Goal: Task Accomplishment & Management: Complete application form

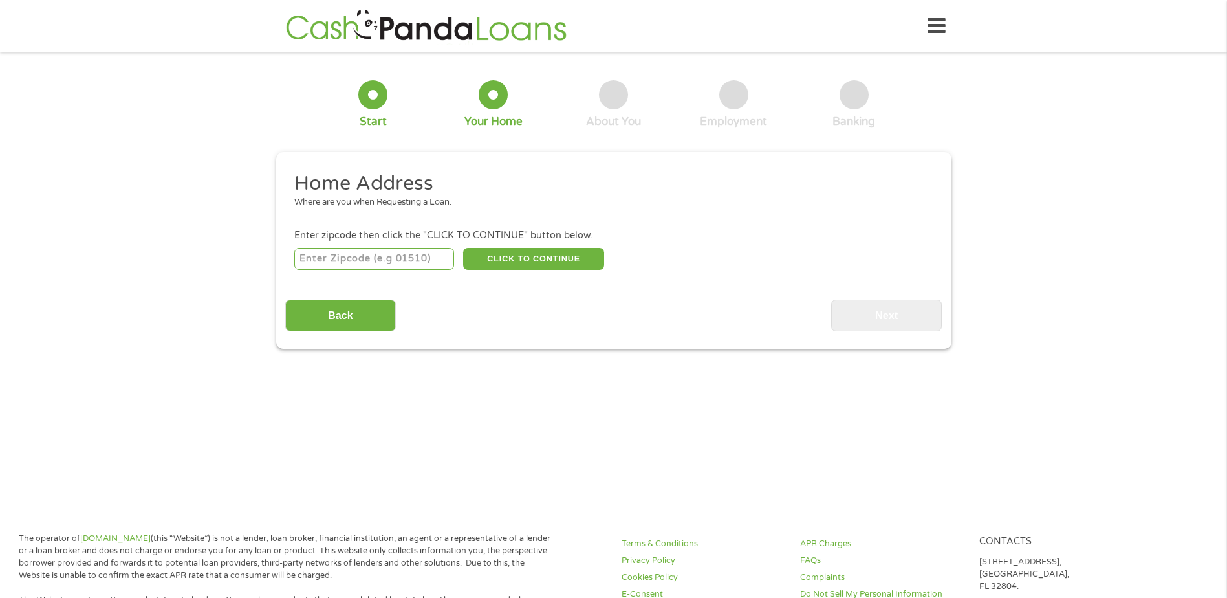
click at [404, 258] on input "number" at bounding box center [374, 259] width 160 height 22
type input "29016"
click at [503, 258] on button "CLICK TO CONTINUE" at bounding box center [533, 259] width 141 height 22
type input "29016"
type input "Blythewood"
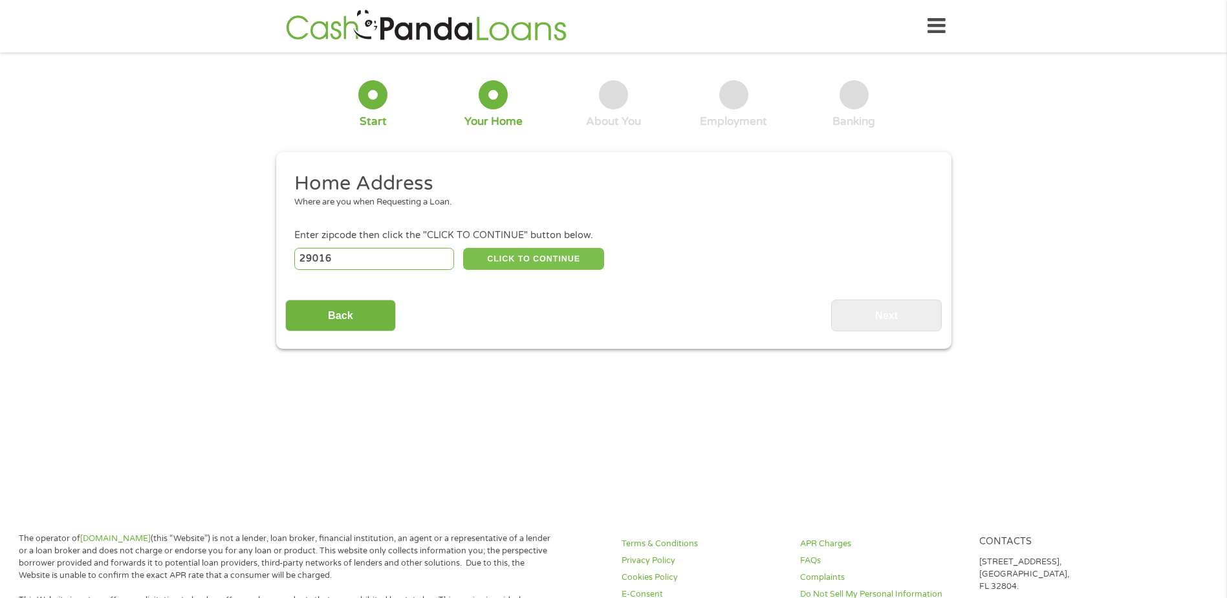
select select "[US_STATE]"
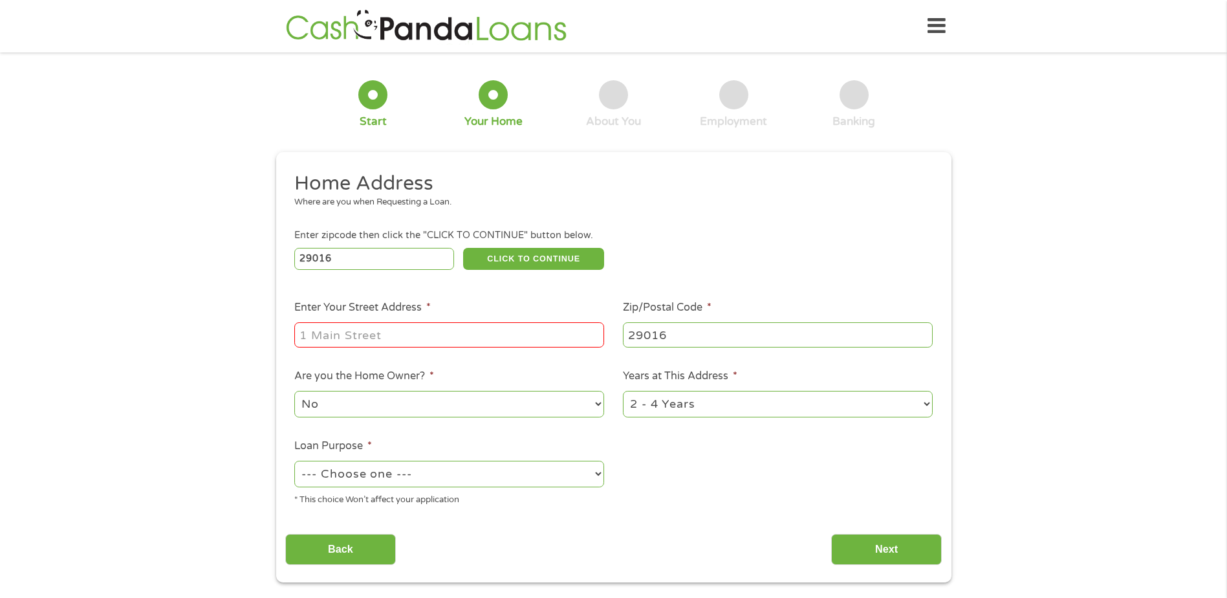
click at [477, 335] on input "Enter Your Street Address *" at bounding box center [449, 334] width 310 height 25
type input "[GEOGRAPHIC_DATA]"
click at [645, 406] on select "1 Year or less 1 - 2 Years 2 - 4 Years Over 4 Years" at bounding box center [778, 404] width 310 height 27
click at [623, 391] on select "1 Year or less 1 - 2 Years 2 - 4 Years Over 4 Years" at bounding box center [778, 404] width 310 height 27
click at [667, 400] on select "1 Year or less 1 - 2 Years 2 - 4 Years Over 4 Years" at bounding box center [778, 404] width 310 height 27
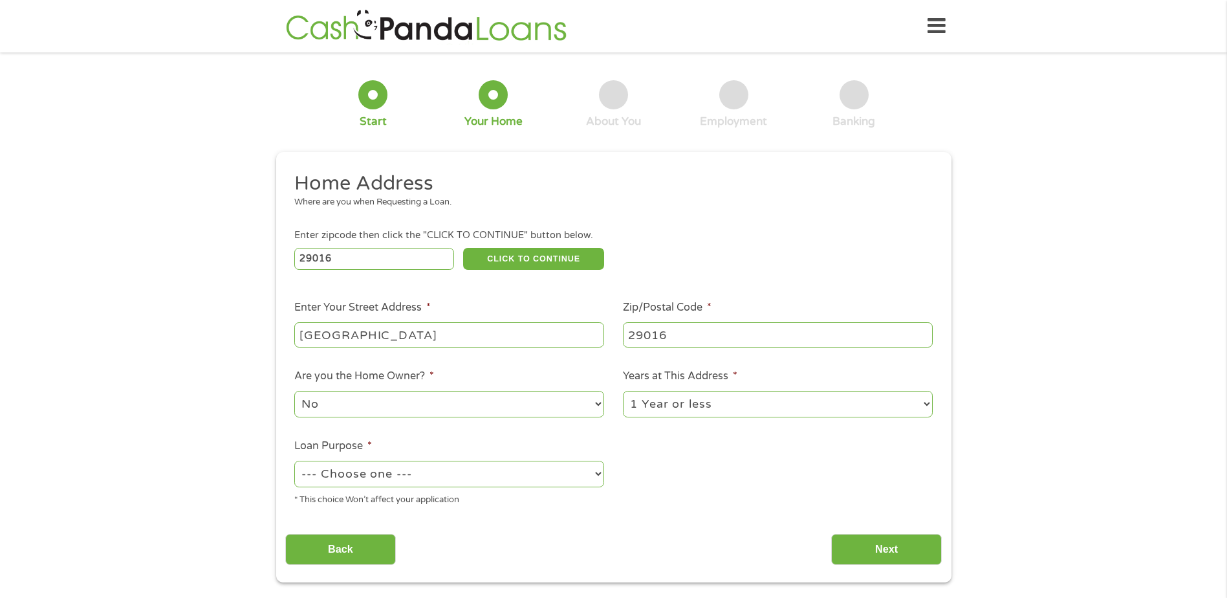
select select "24months"
click at [623, 391] on select "1 Year or less 1 - 2 Years 2 - 4 Years Over 4 Years" at bounding box center [778, 404] width 310 height 27
click at [317, 486] on select "--- Choose one --- Pay Bills Debt Consolidation Home Improvement Major Purchase…" at bounding box center [449, 474] width 310 height 27
select select "paybills"
click at [294, 461] on select "--- Choose one --- Pay Bills Debt Consolidation Home Improvement Major Purchase…" at bounding box center [449, 474] width 310 height 27
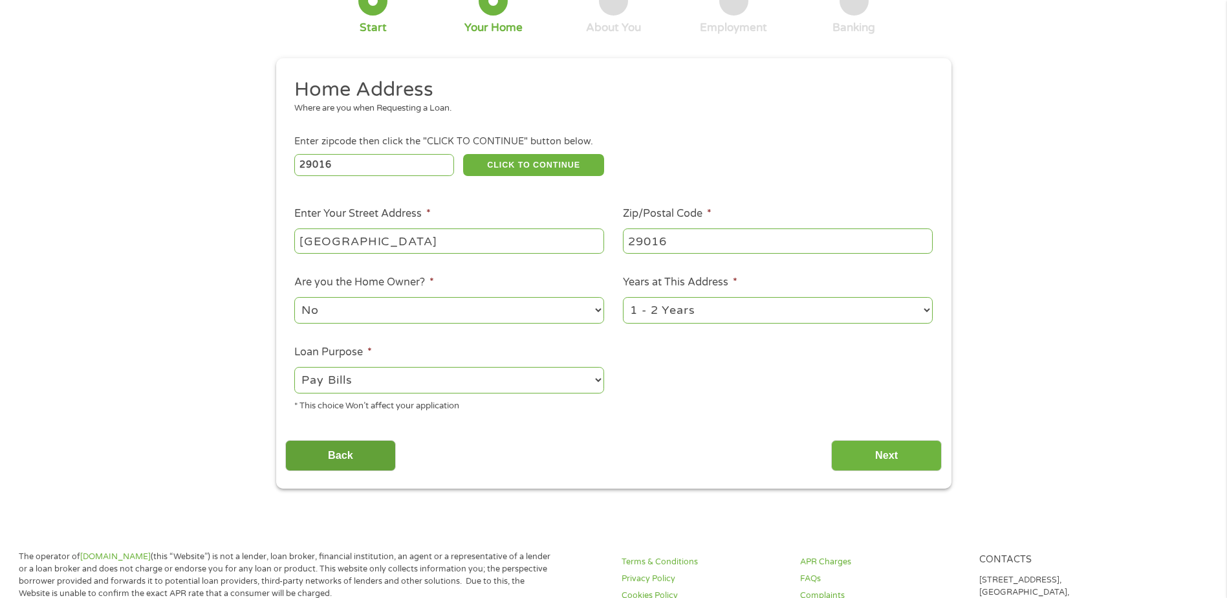
scroll to position [129, 0]
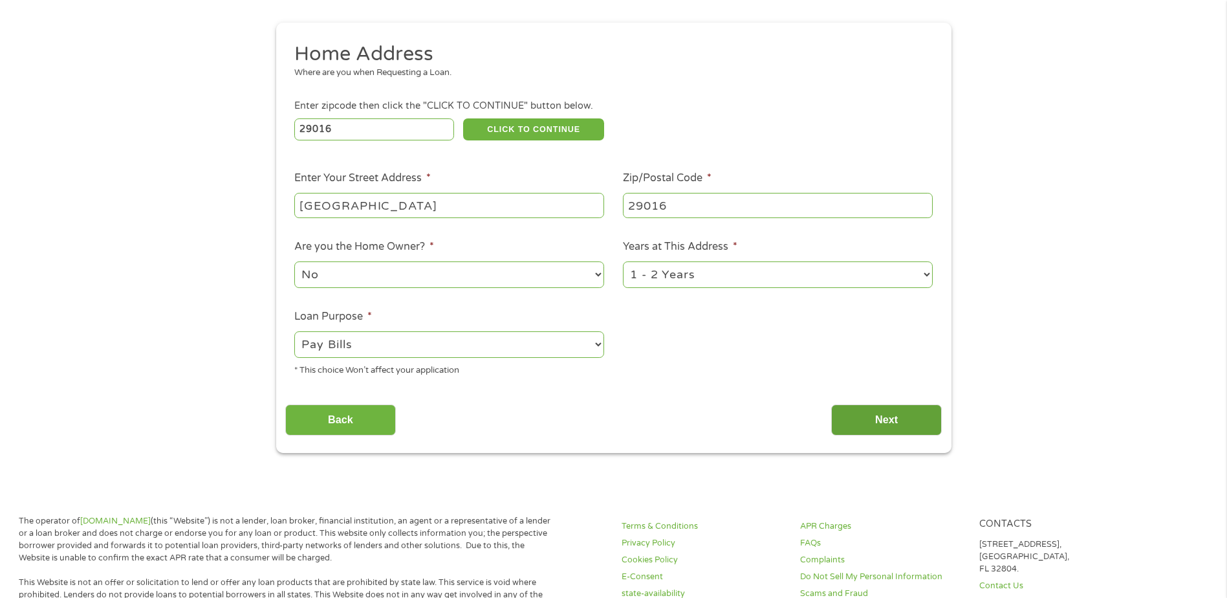
click at [838, 419] on input "Next" at bounding box center [886, 420] width 111 height 32
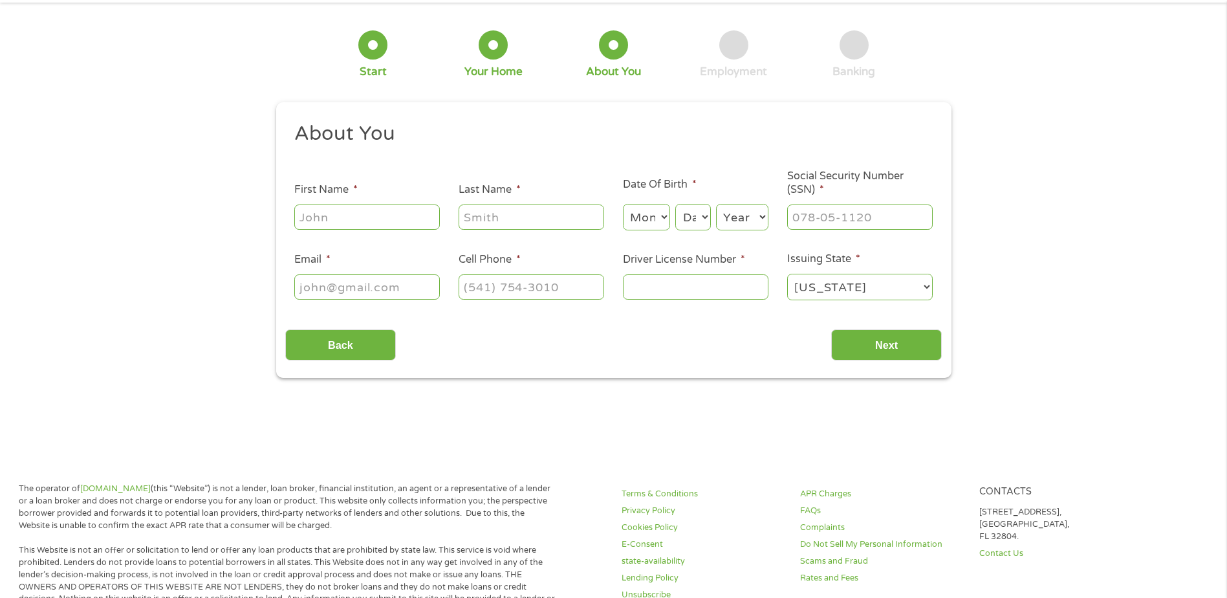
scroll to position [0, 0]
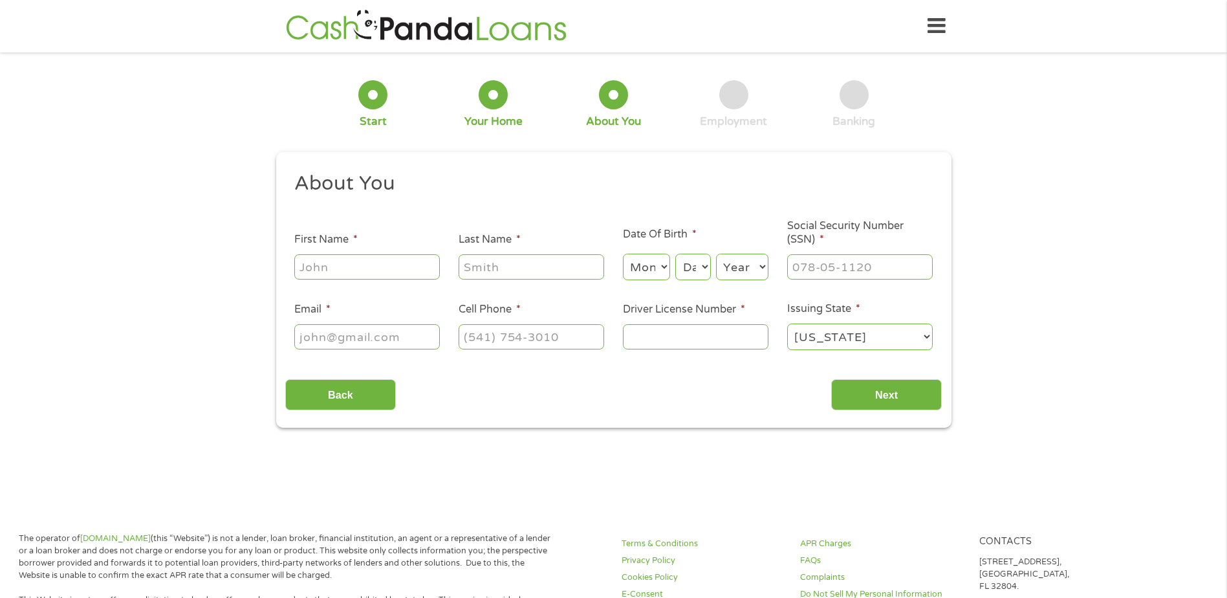
click at [368, 260] on input "First Name *" at bounding box center [367, 266] width 146 height 25
type input "[PERSON_NAME]"
type input "[EMAIL_ADDRESS][DOMAIN_NAME]"
click at [656, 270] on select "Month 1 2 3 4 5 6 7 8 9 10 11 12" at bounding box center [646, 267] width 47 height 27
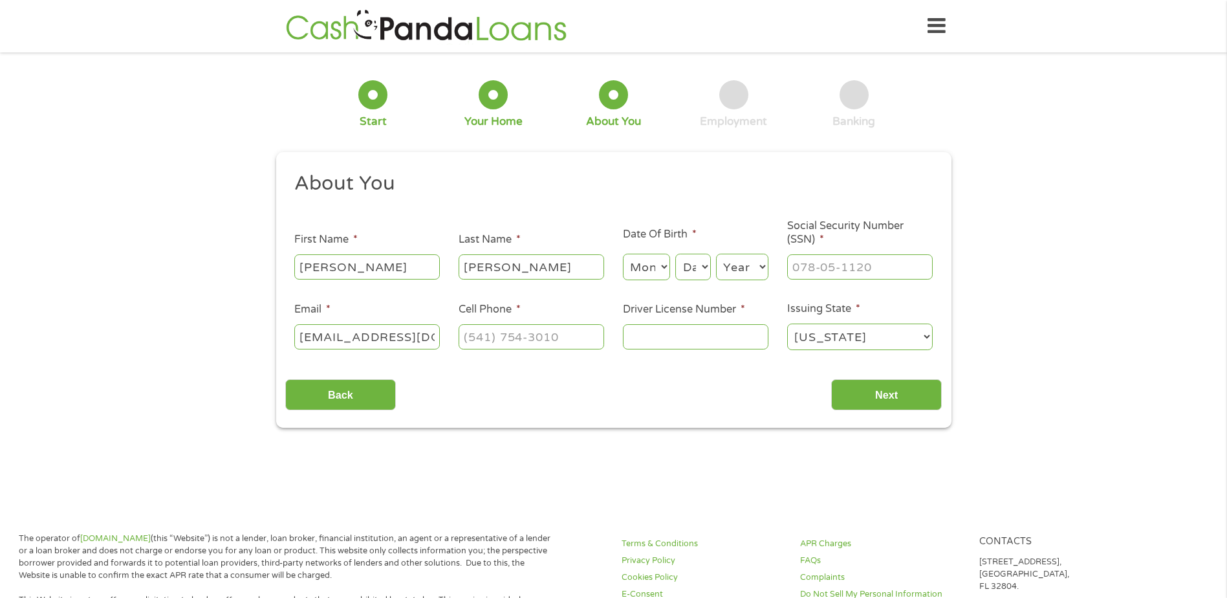
select select "3"
click at [623, 254] on select "Month 1 2 3 4 5 6 7 8 9 10 11 12" at bounding box center [646, 267] width 47 height 27
click at [707, 267] on select "Day 1 2 3 4 5 6 7 8 9 10 11 12 13 14 15 16 17 18 19 20 21 22 23 24 25 26 27 28 …" at bounding box center [692, 267] width 35 height 27
select select "18"
click at [675, 254] on select "Day 1 2 3 4 5 6 7 8 9 10 11 12 13 14 15 16 17 18 19 20 21 22 23 24 25 26 27 28 …" at bounding box center [692, 267] width 35 height 27
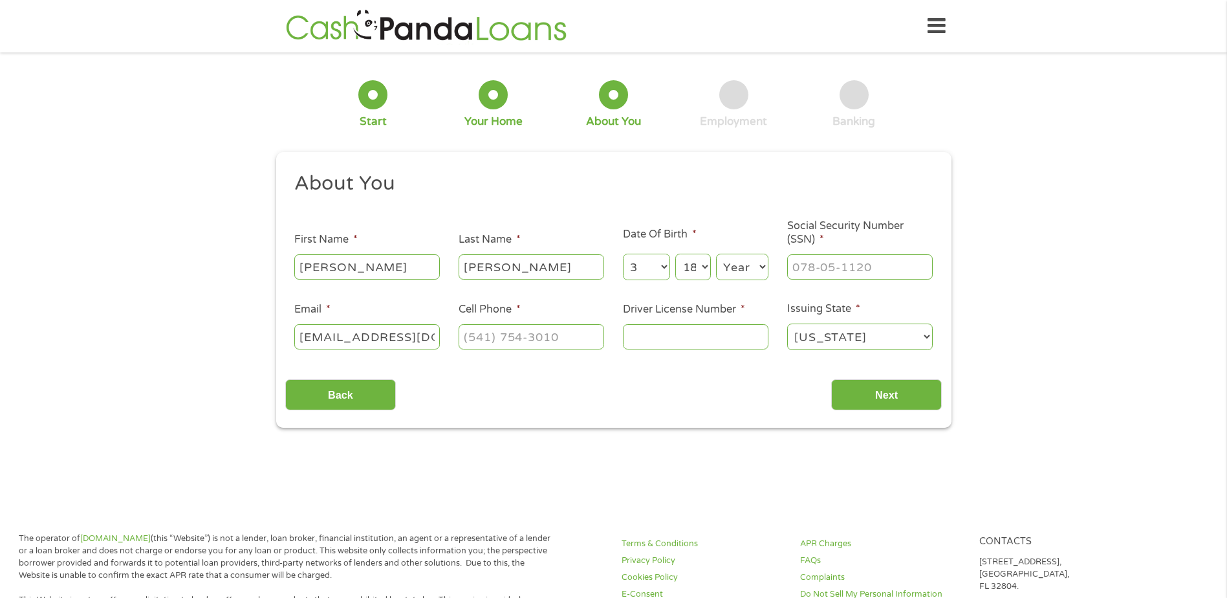
click at [736, 269] on select "Year [DATE] 2006 2005 2004 2003 2002 2001 2000 1999 1998 1997 1996 1995 1994 19…" at bounding box center [742, 267] width 52 height 27
select select "1985"
click at [716, 254] on select "Year [DATE] 2006 2005 2004 2003 2002 2001 2000 1999 1998 1997 1996 1995 1994 19…" at bounding box center [742, 267] width 52 height 27
click at [810, 261] on input "___-__-____" at bounding box center [860, 266] width 146 height 25
type input "075-70-7520"
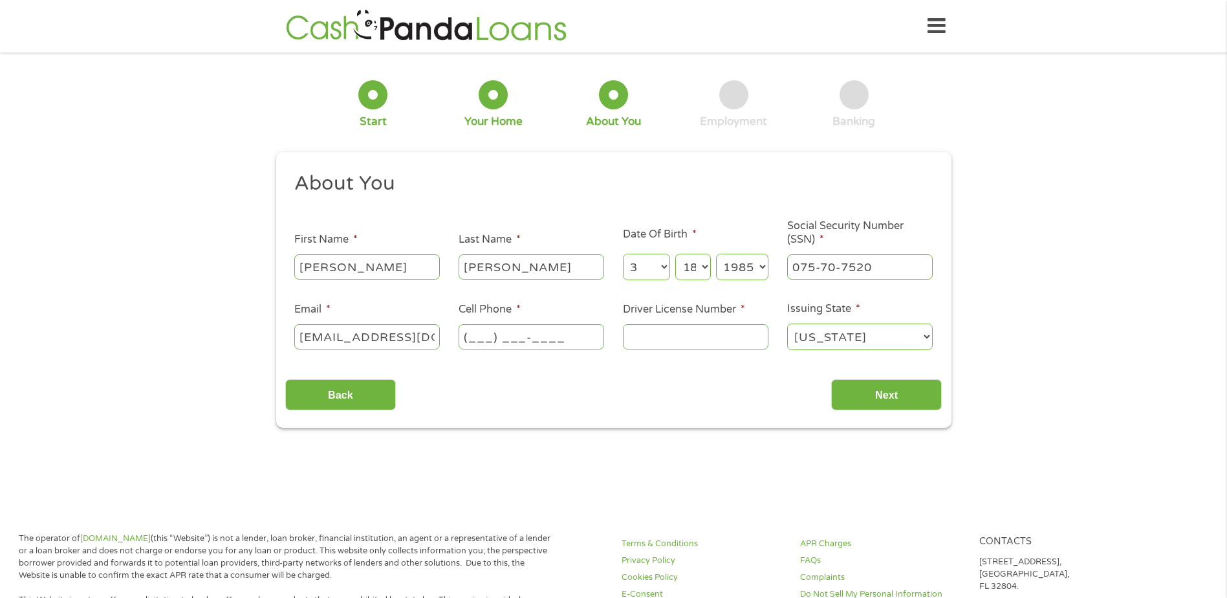
click at [526, 340] on input "(___) ___-____" at bounding box center [532, 336] width 146 height 25
type input "[PHONE_NUMBER]"
click at [667, 339] on input "Driver License Number *" at bounding box center [696, 336] width 146 height 25
type input "101540658"
click at [884, 395] on input "Next" at bounding box center [886, 395] width 111 height 32
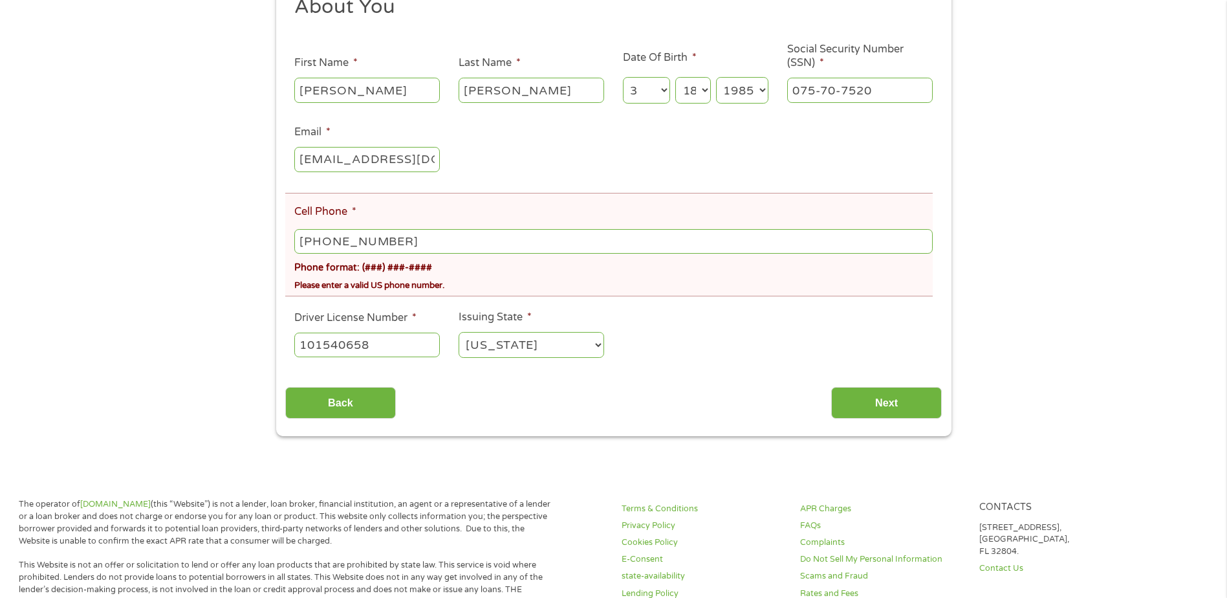
scroll to position [259, 0]
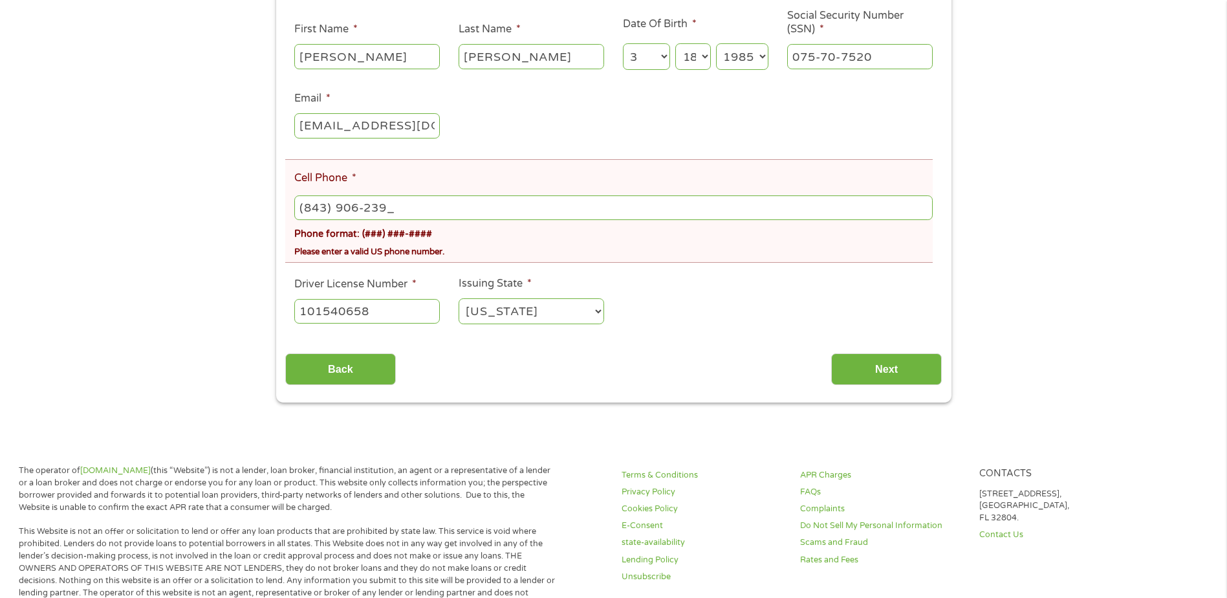
type input "[PHONE_NUMBER]"
click at [863, 365] on input "Next" at bounding box center [886, 369] width 111 height 32
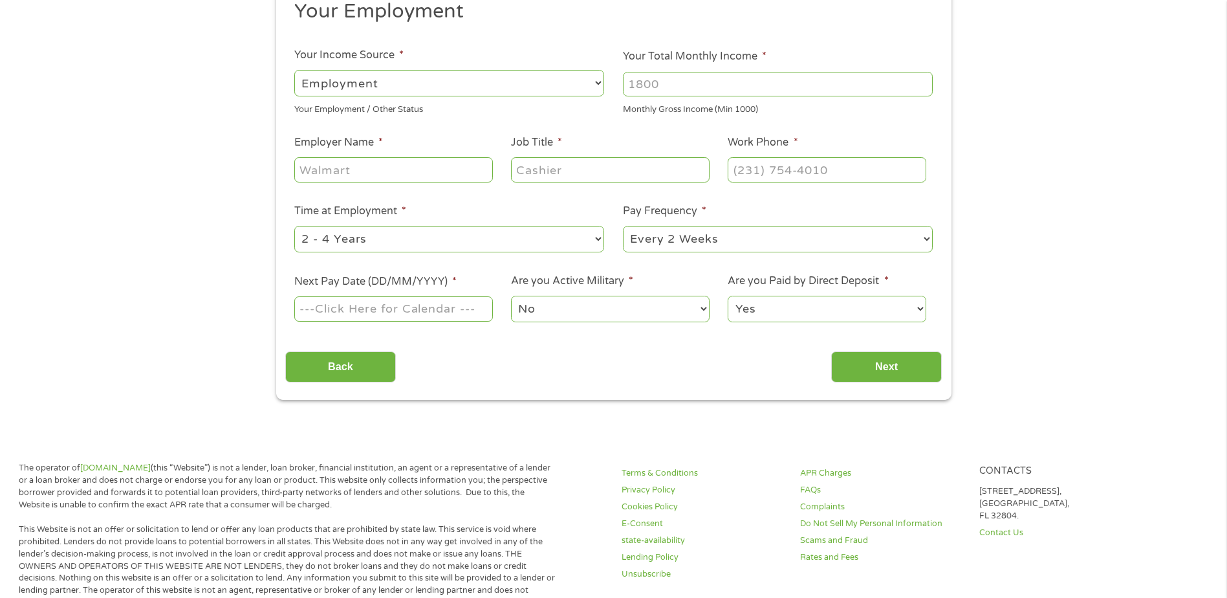
scroll to position [0, 0]
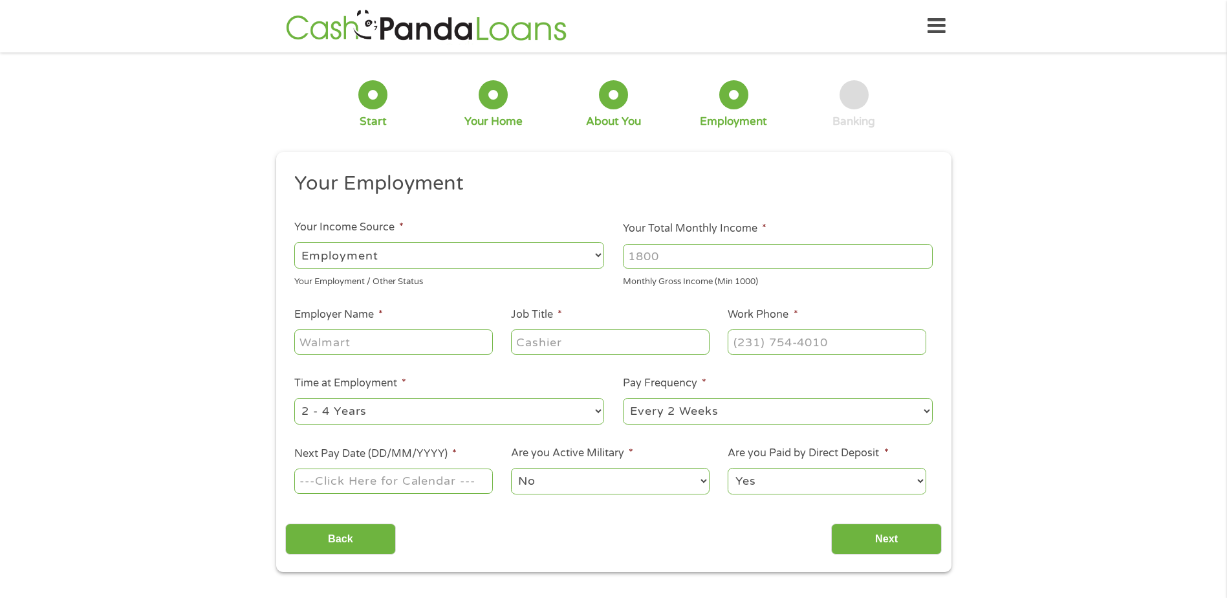
click at [427, 345] on input "Employer Name *" at bounding box center [393, 341] width 198 height 25
type input "s"
type input "STK Enterprise"
click at [527, 350] on input "Job Title *" at bounding box center [610, 341] width 198 height 25
type input "Truck Driver"
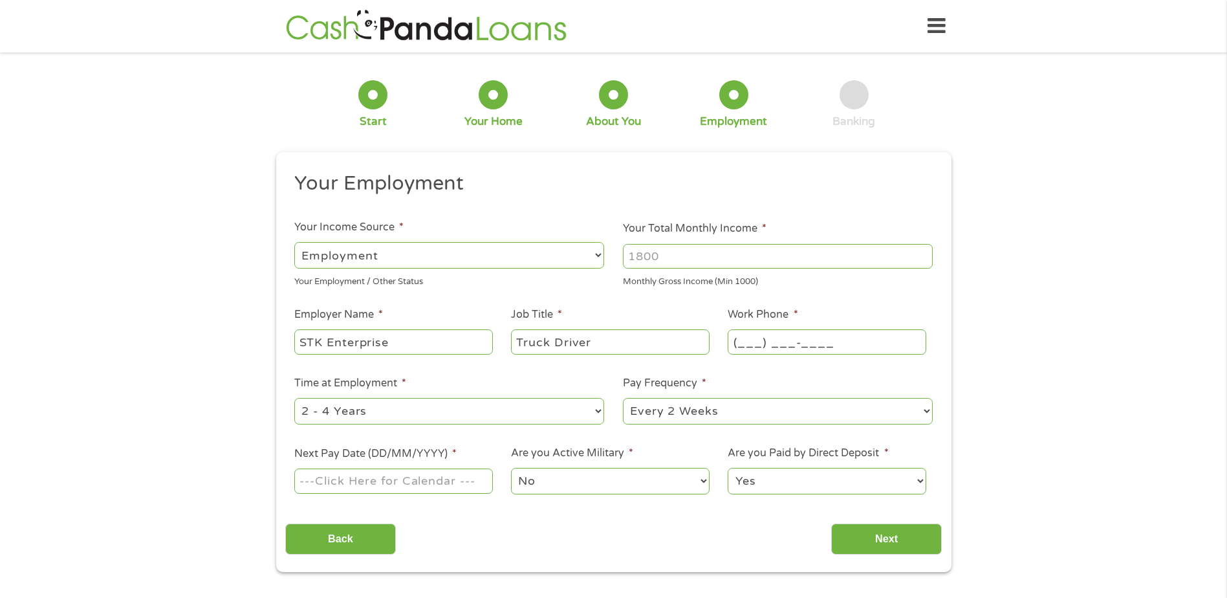
click at [752, 340] on input "(___) ___-____" at bounding box center [827, 341] width 198 height 25
type input "[PHONE_NUMBER]"
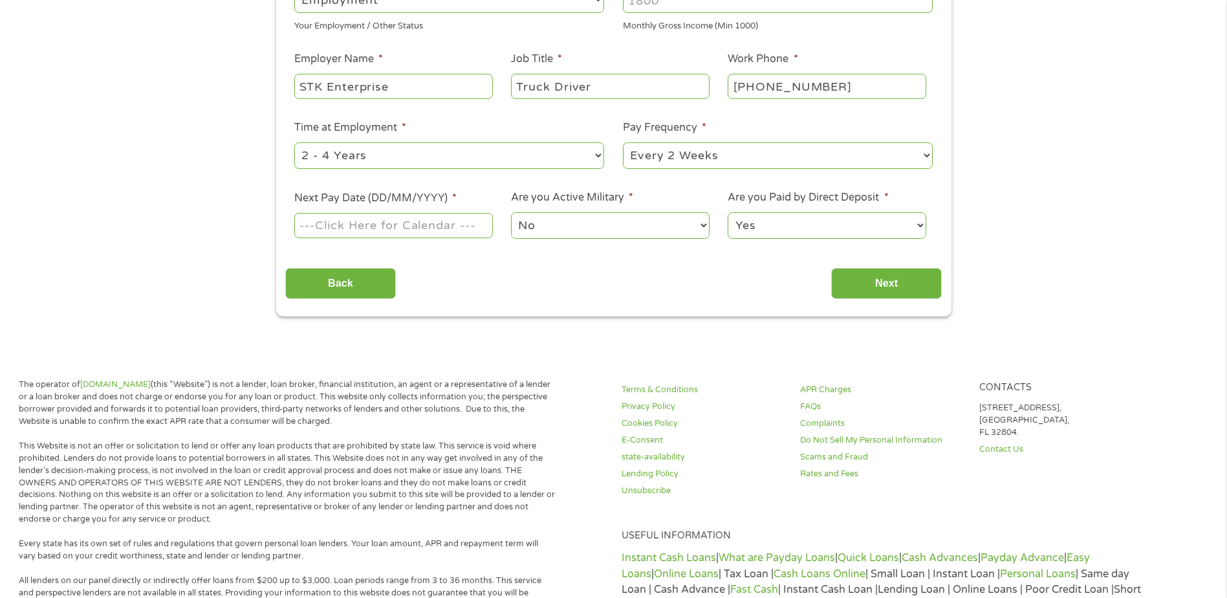
scroll to position [259, 0]
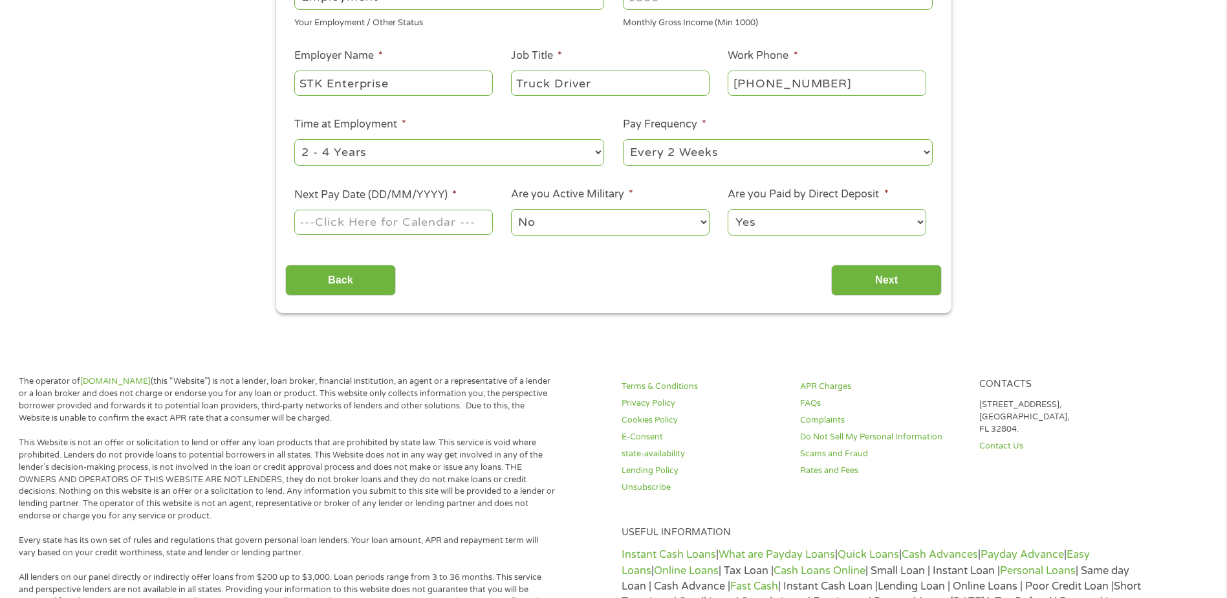
click at [700, 157] on select "--- Choose one --- Every 2 Weeks Every Week Monthly Semi-Monthly" at bounding box center [778, 152] width 310 height 27
select select "monthly"
click at [623, 139] on select "--- Choose one --- Every 2 Weeks Every Week Monthly Semi-Monthly" at bounding box center [778, 152] width 310 height 27
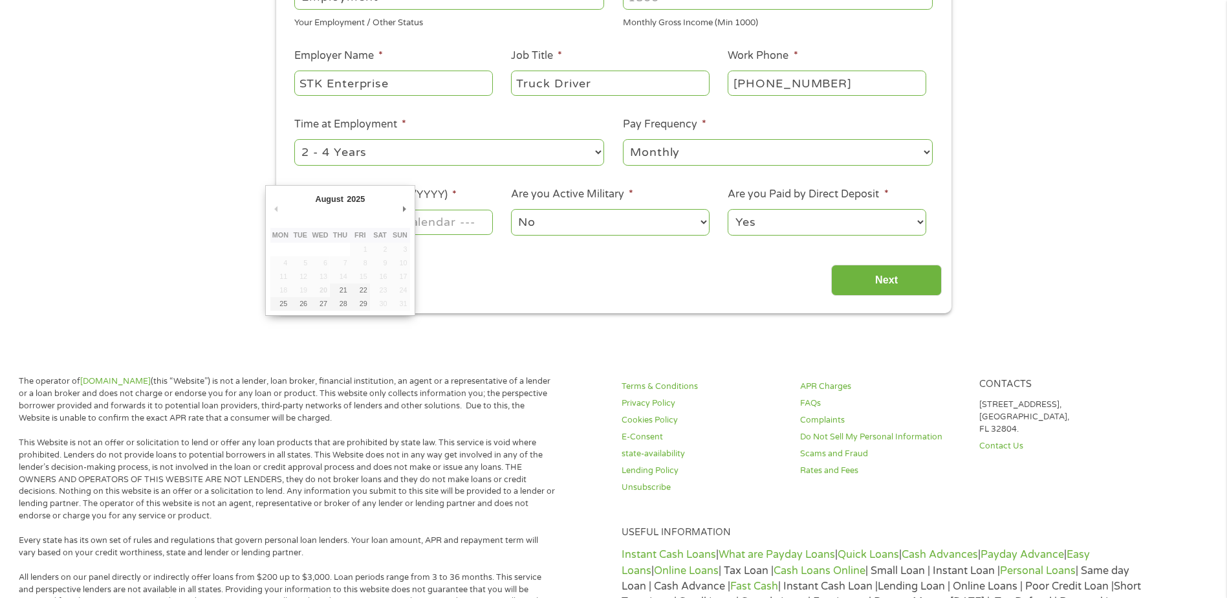
click at [424, 222] on input "Next Pay Date (DD/MM/YYYY) *" at bounding box center [393, 222] width 198 height 25
type input "[DATE]"
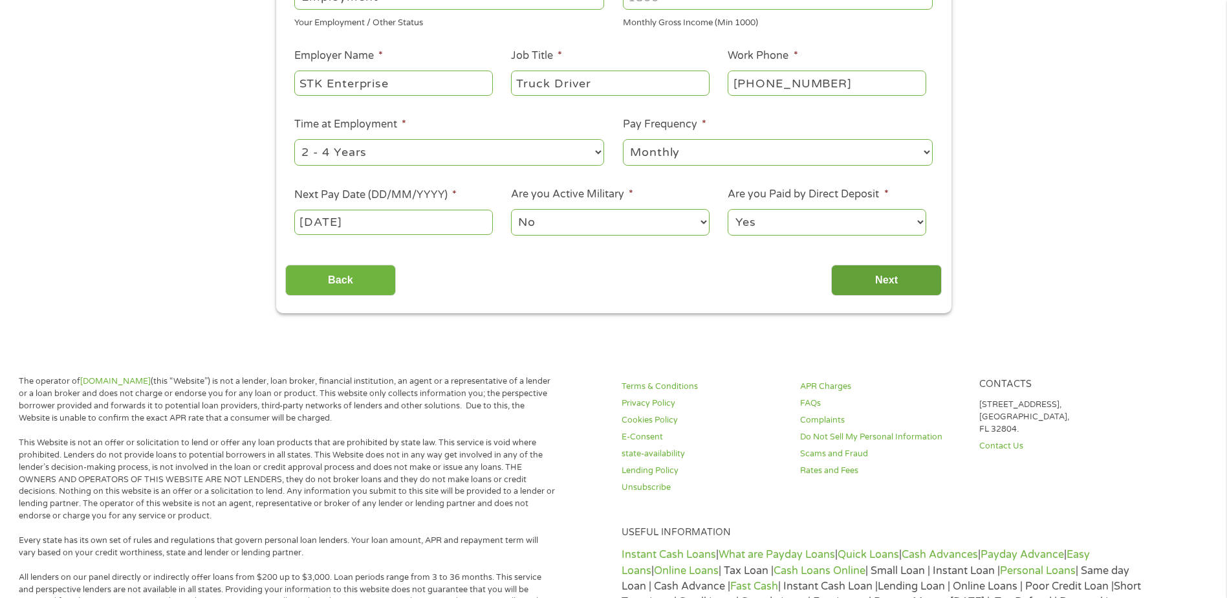
click at [838, 285] on input "Next" at bounding box center [886, 281] width 111 height 32
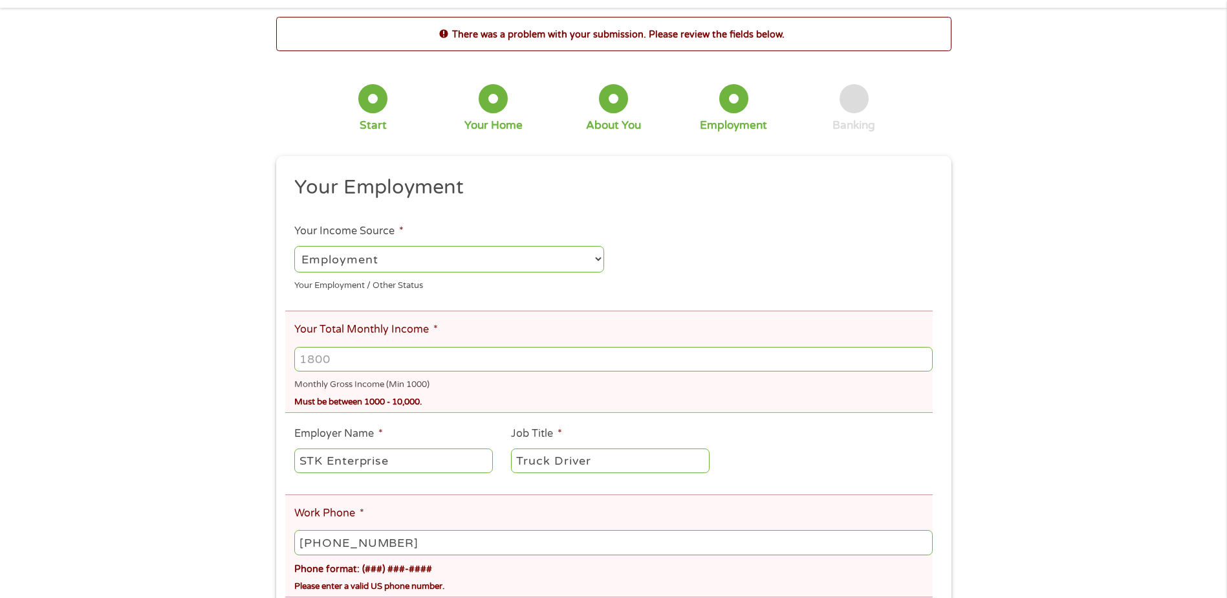
scroll to position [65, 0]
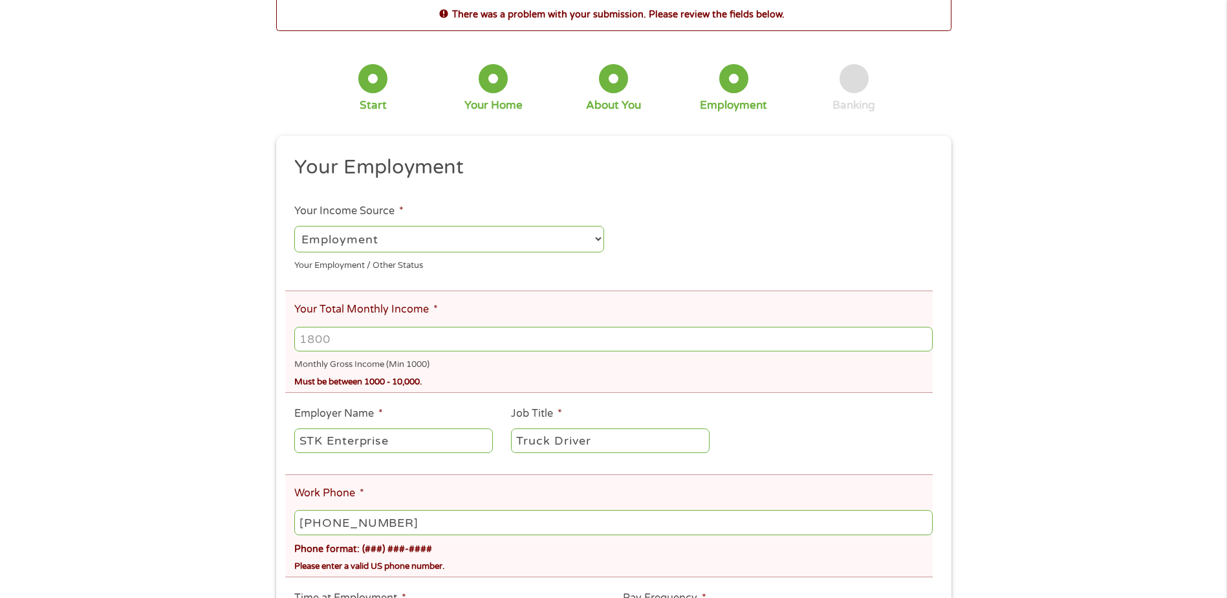
click at [387, 344] on input "Your Total Monthly Income *" at bounding box center [613, 339] width 638 height 25
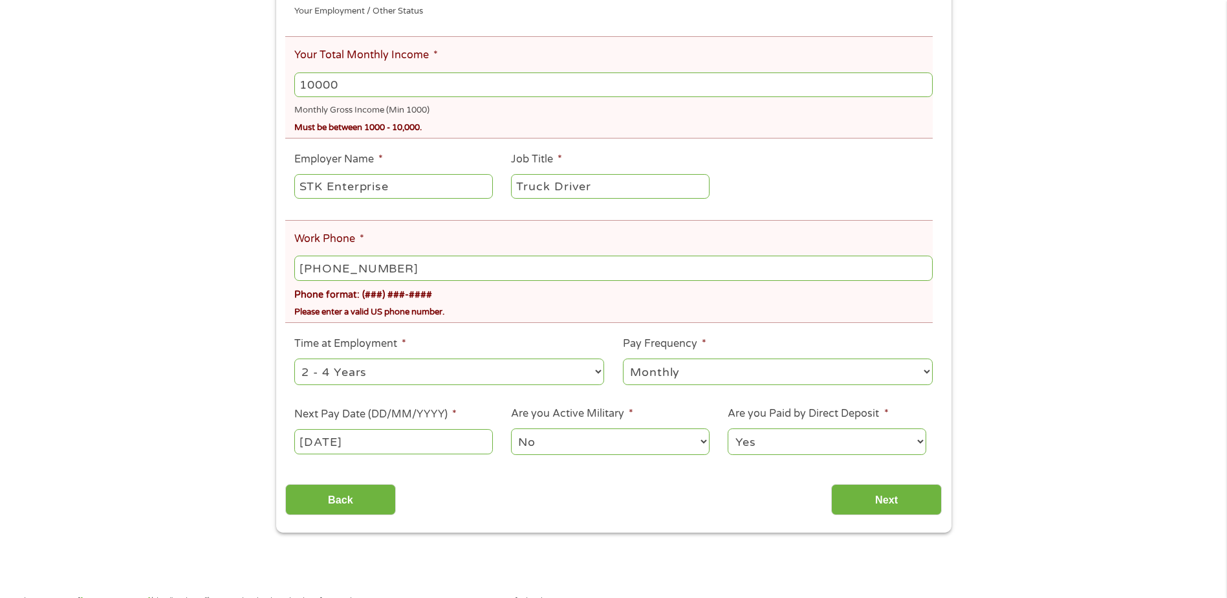
scroll to position [388, 0]
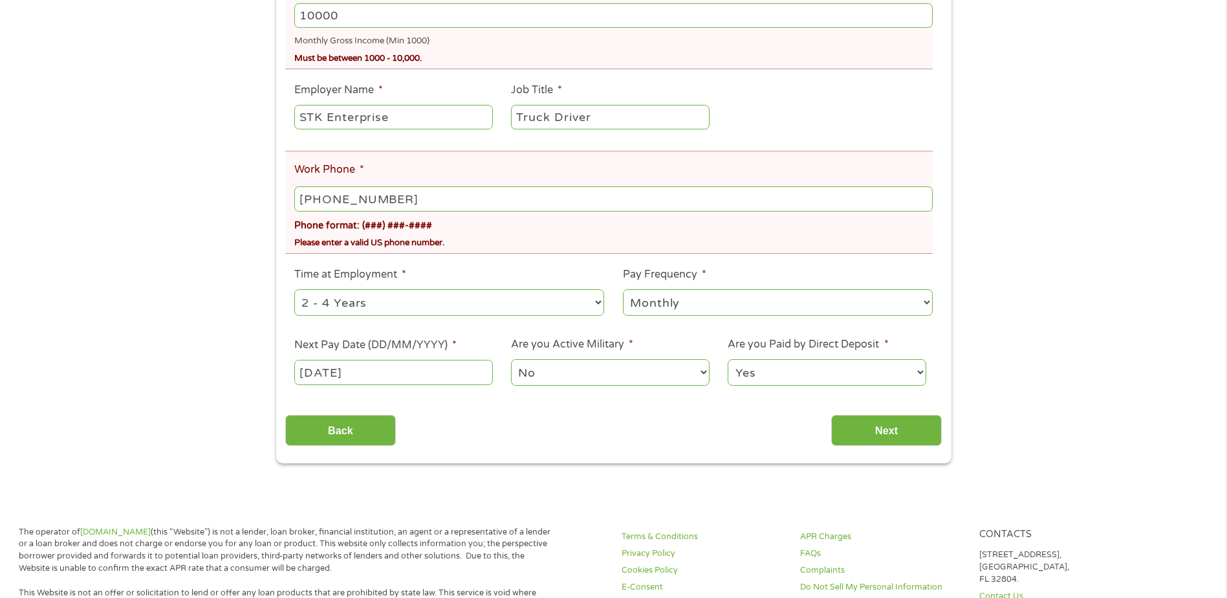
type input "10000"
type input "[PHONE_NUMBER]"
click at [871, 429] on input "Next" at bounding box center [886, 431] width 111 height 32
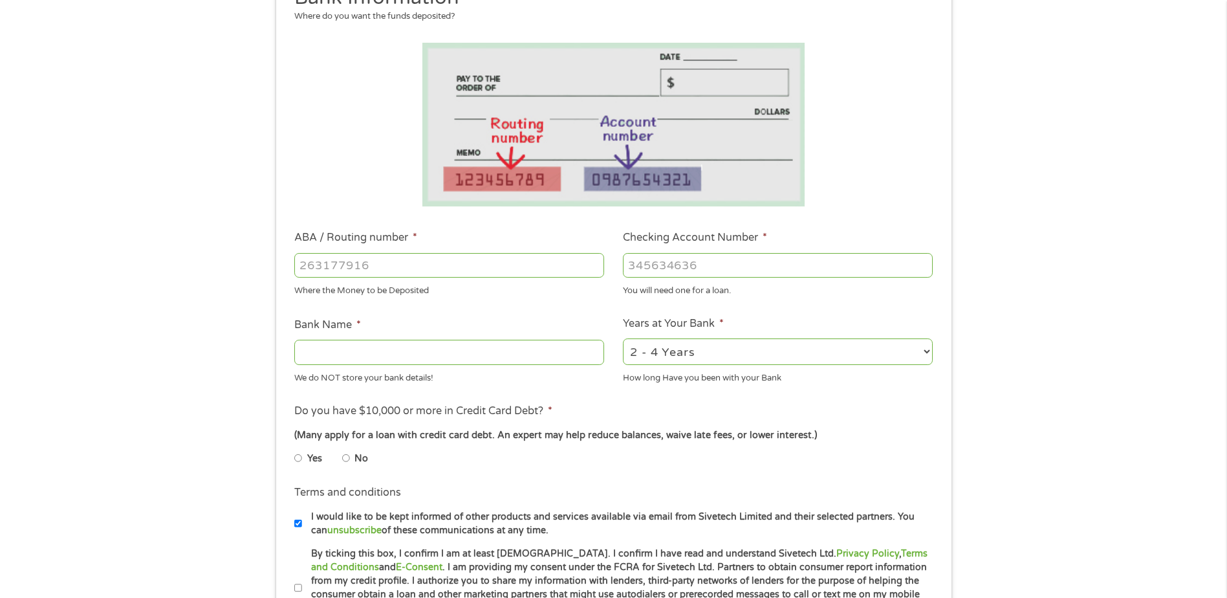
scroll to position [194, 0]
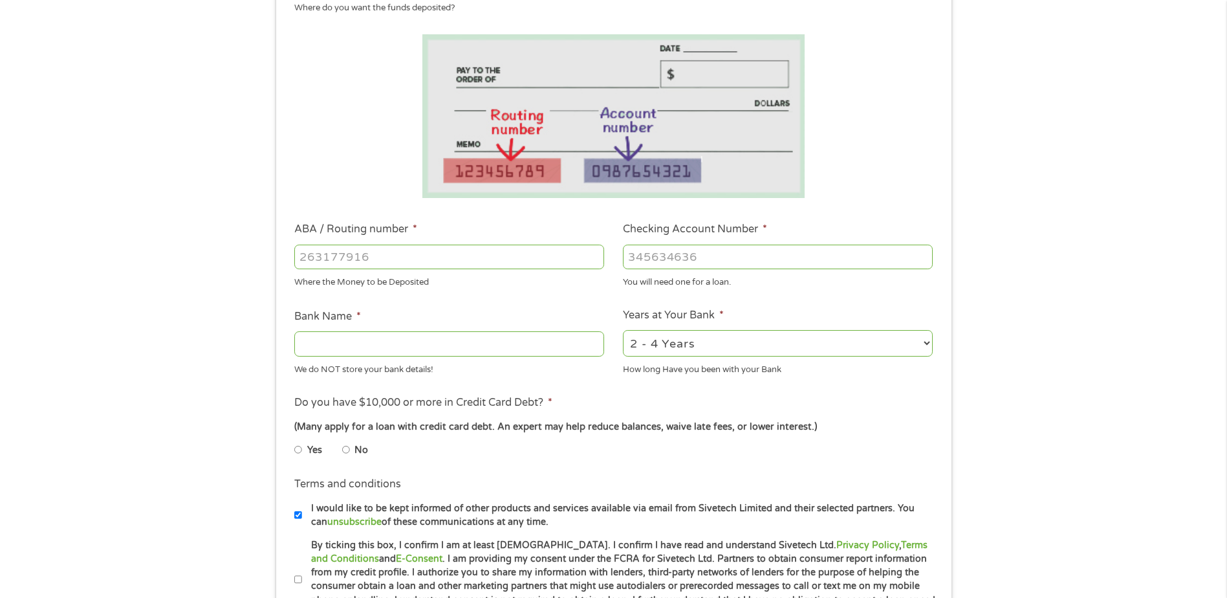
click at [346, 448] on input "No" at bounding box center [346, 449] width 8 height 21
radio input "true"
click at [349, 259] on input "ABA / Routing number *" at bounding box center [449, 256] width 310 height 25
click at [324, 339] on input "Bank Name *" at bounding box center [449, 343] width 310 height 25
type input "First Citizen"
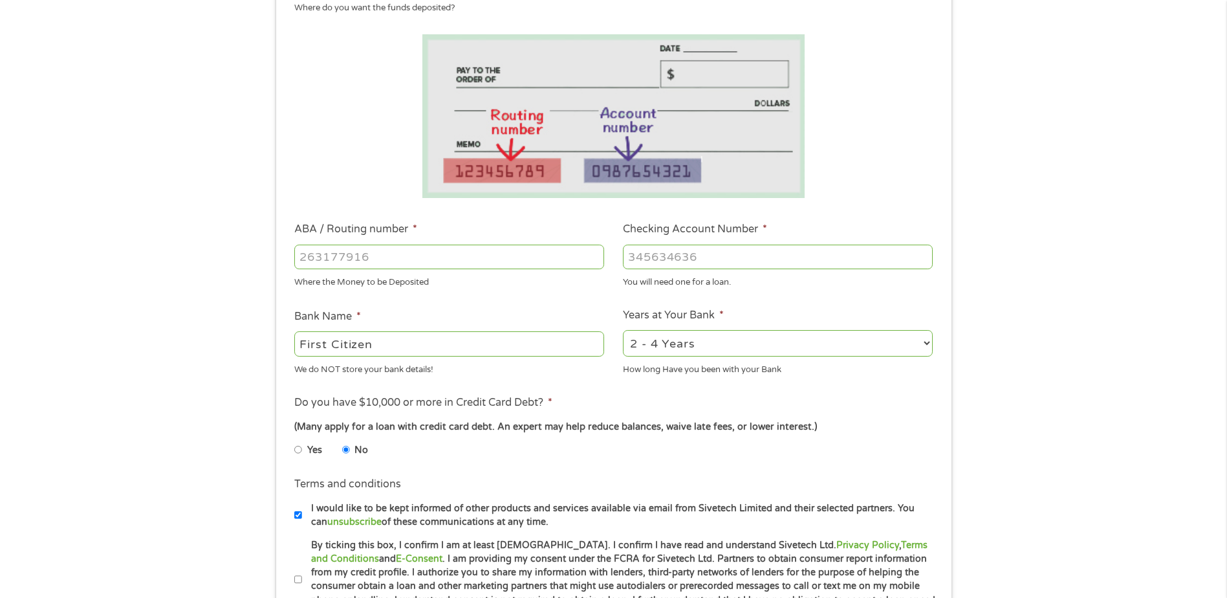
click at [422, 255] on input "ABA / Routing number *" at bounding box center [449, 256] width 310 height 25
type input "053906041"
type input "FIRST CITIZENS BANK"
type input "053906041"
click at [712, 262] on input "Checking Account Number *" at bounding box center [778, 256] width 310 height 25
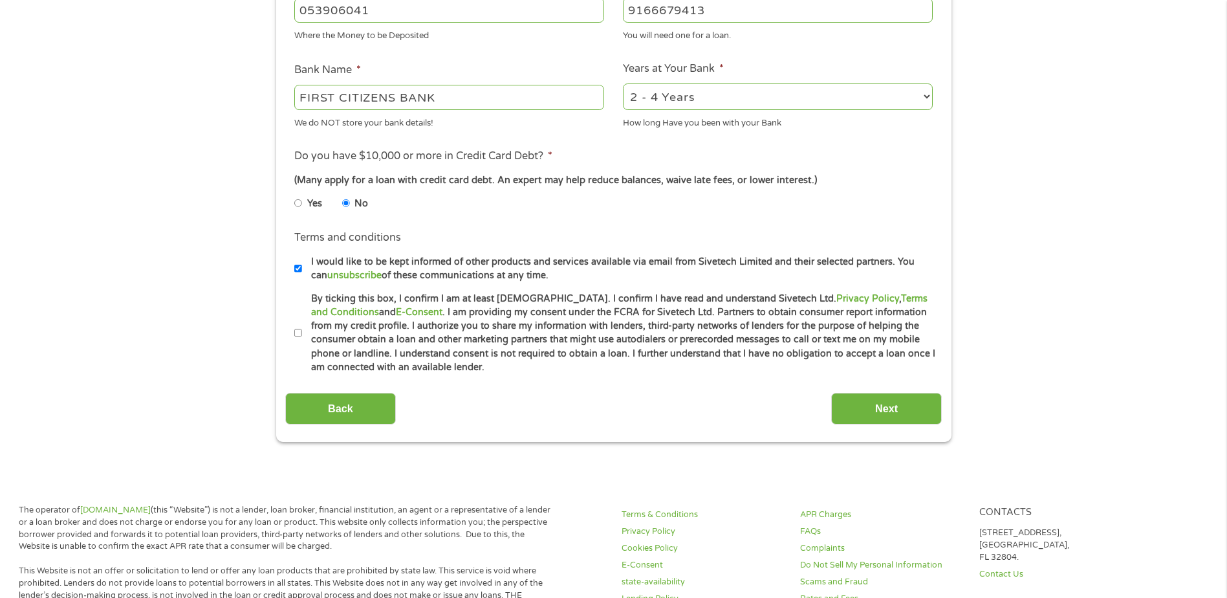
scroll to position [453, 0]
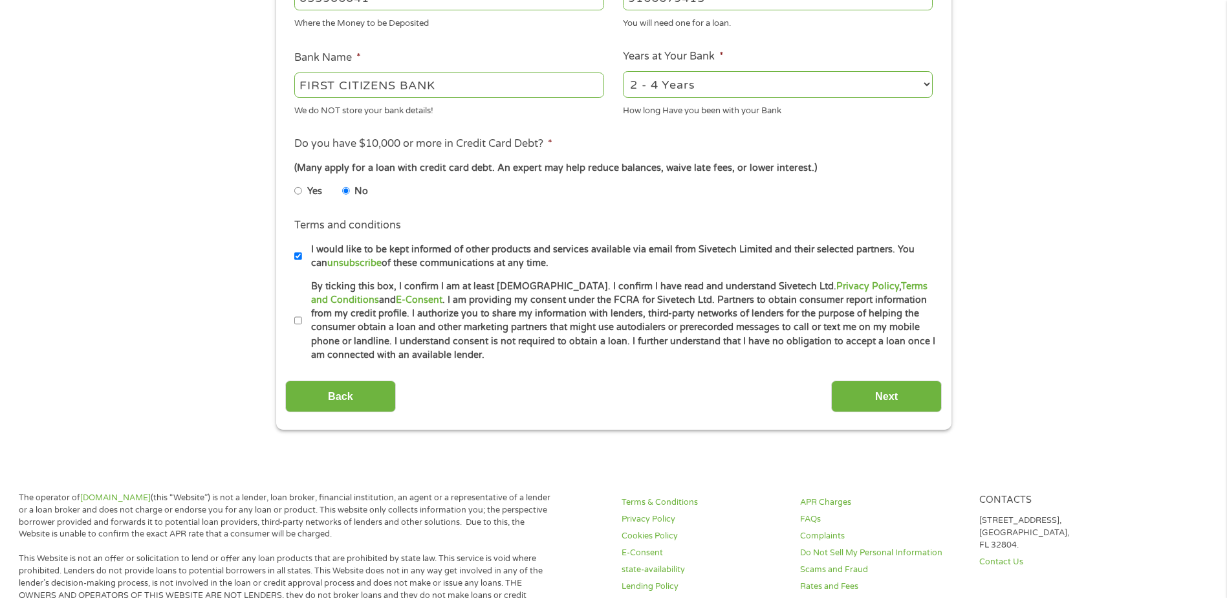
type input "9166679413"
click at [296, 318] on input "By ticking this box, I confirm I am at least [DEMOGRAPHIC_DATA]. I confirm I ha…" at bounding box center [298, 320] width 8 height 21
checkbox input "true"
click at [866, 399] on input "Next" at bounding box center [886, 396] width 111 height 32
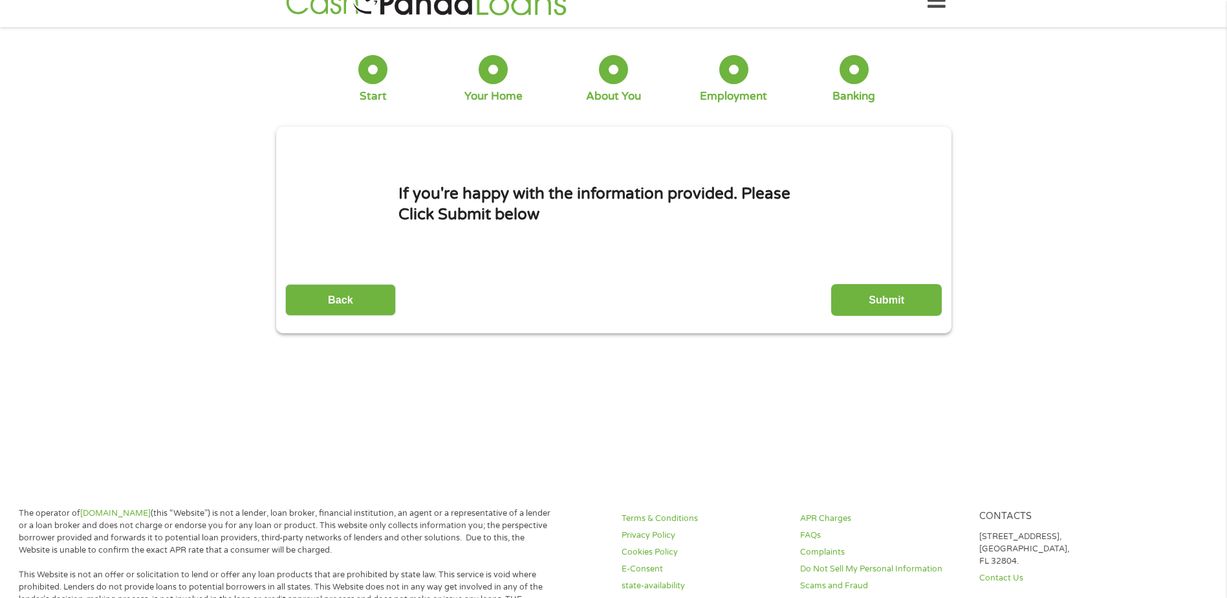
scroll to position [0, 0]
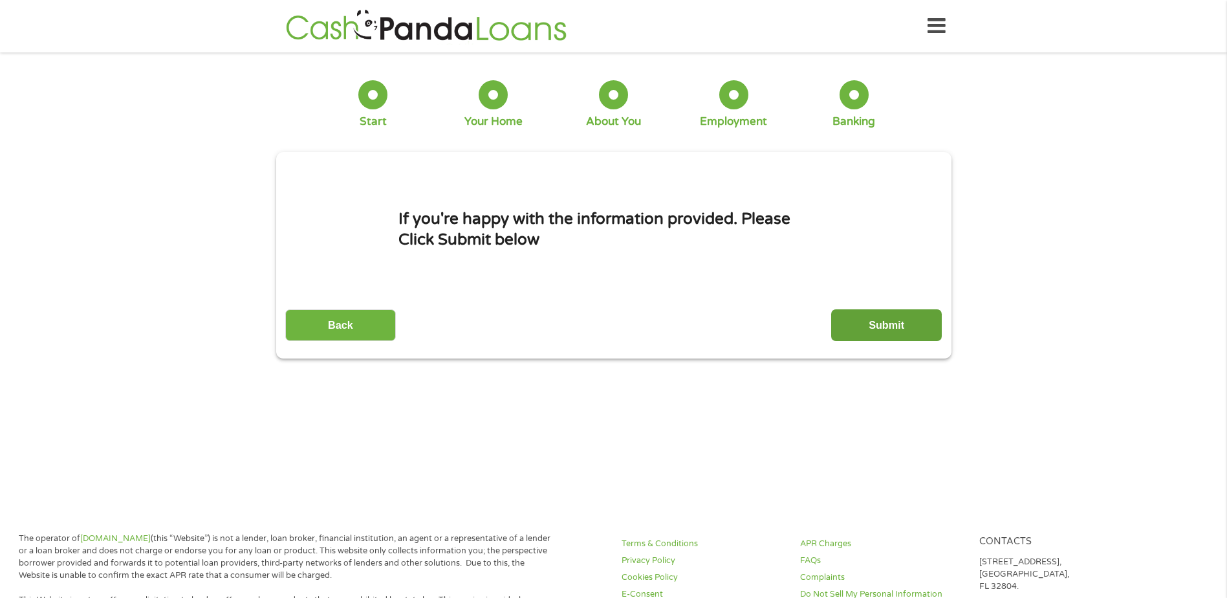
click at [868, 323] on input "Submit" at bounding box center [886, 325] width 111 height 32
